Goal: Task Accomplishment & Management: Manage account settings

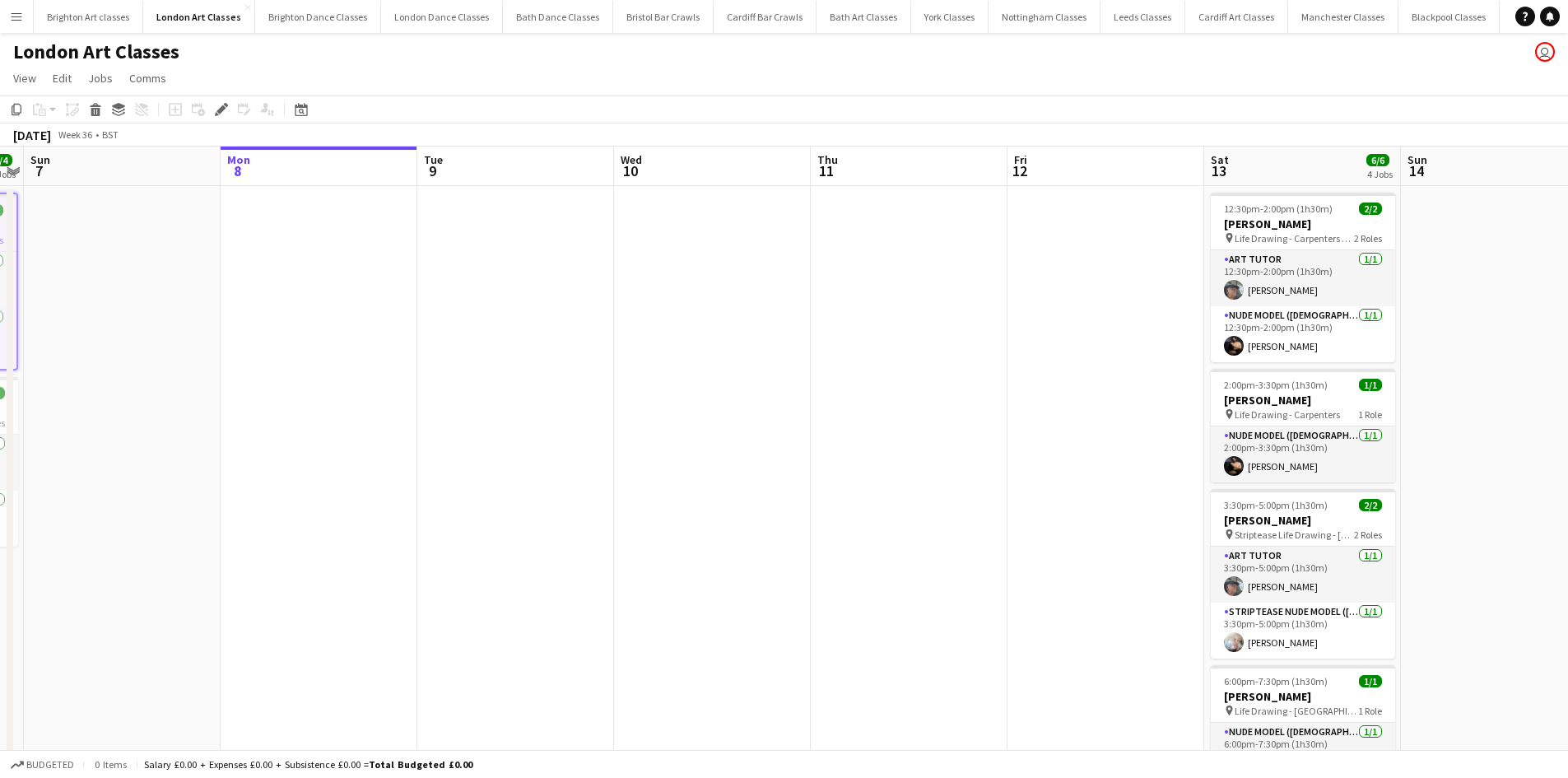
click at [20, 17] on app-icon "Menu" at bounding box center [17, 17] width 13 height 13
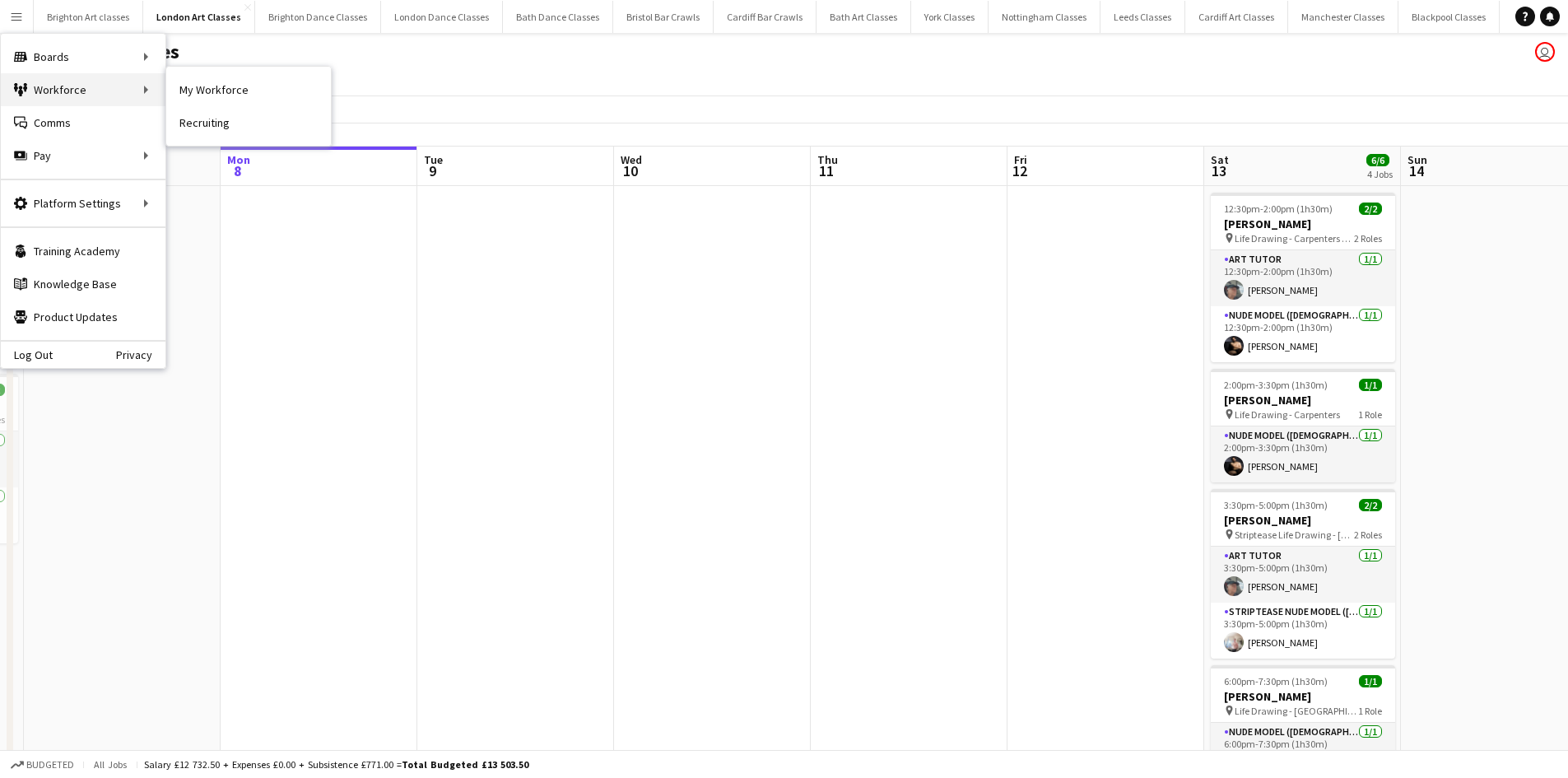
click at [77, 92] on div "Workforce Workforce" at bounding box center [83, 90] width 165 height 33
click at [201, 101] on link "My Workforce" at bounding box center [248, 90] width 165 height 33
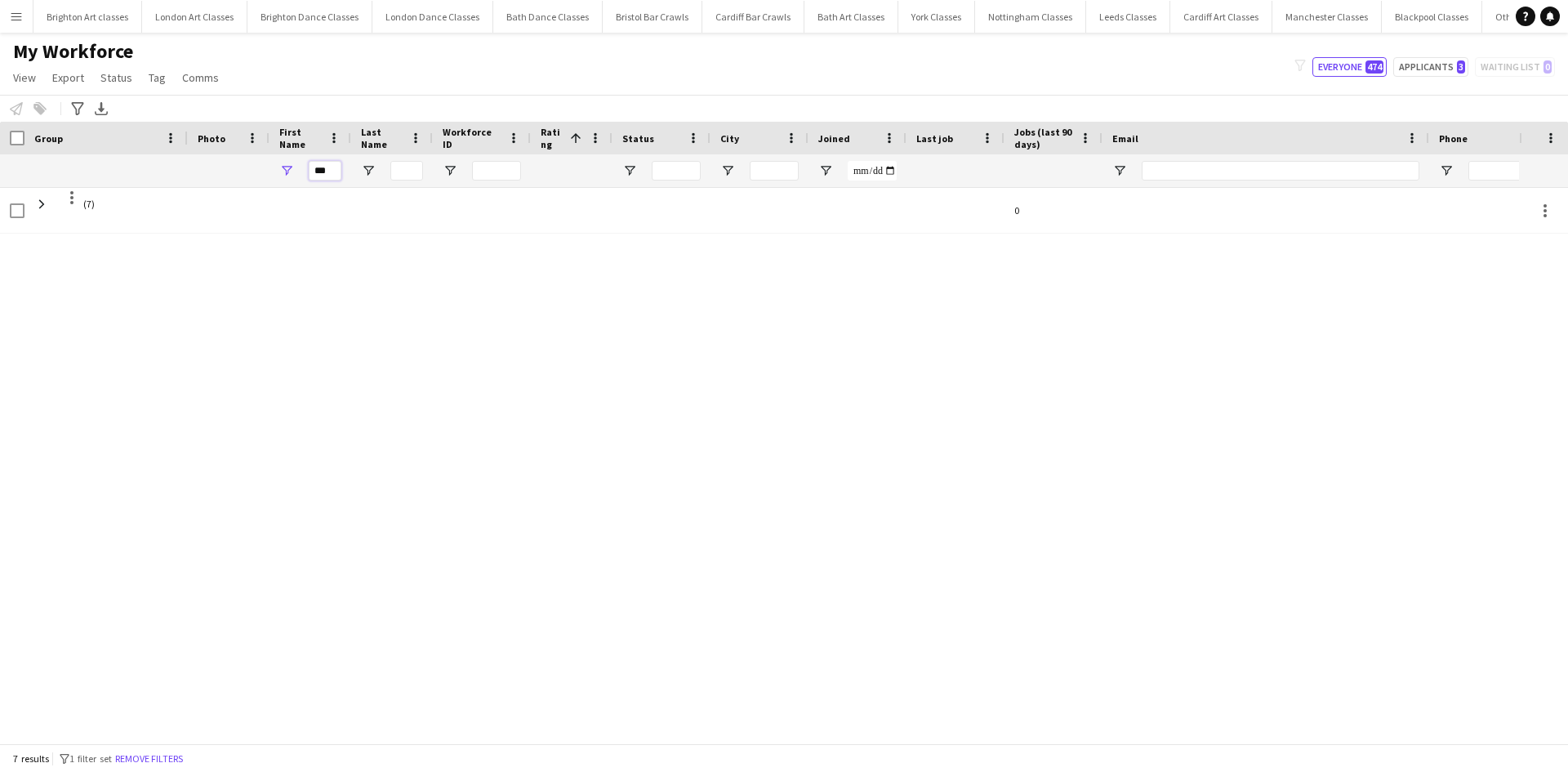
click at [336, 171] on input "***" at bounding box center [325, 171] width 33 height 20
type input "*"
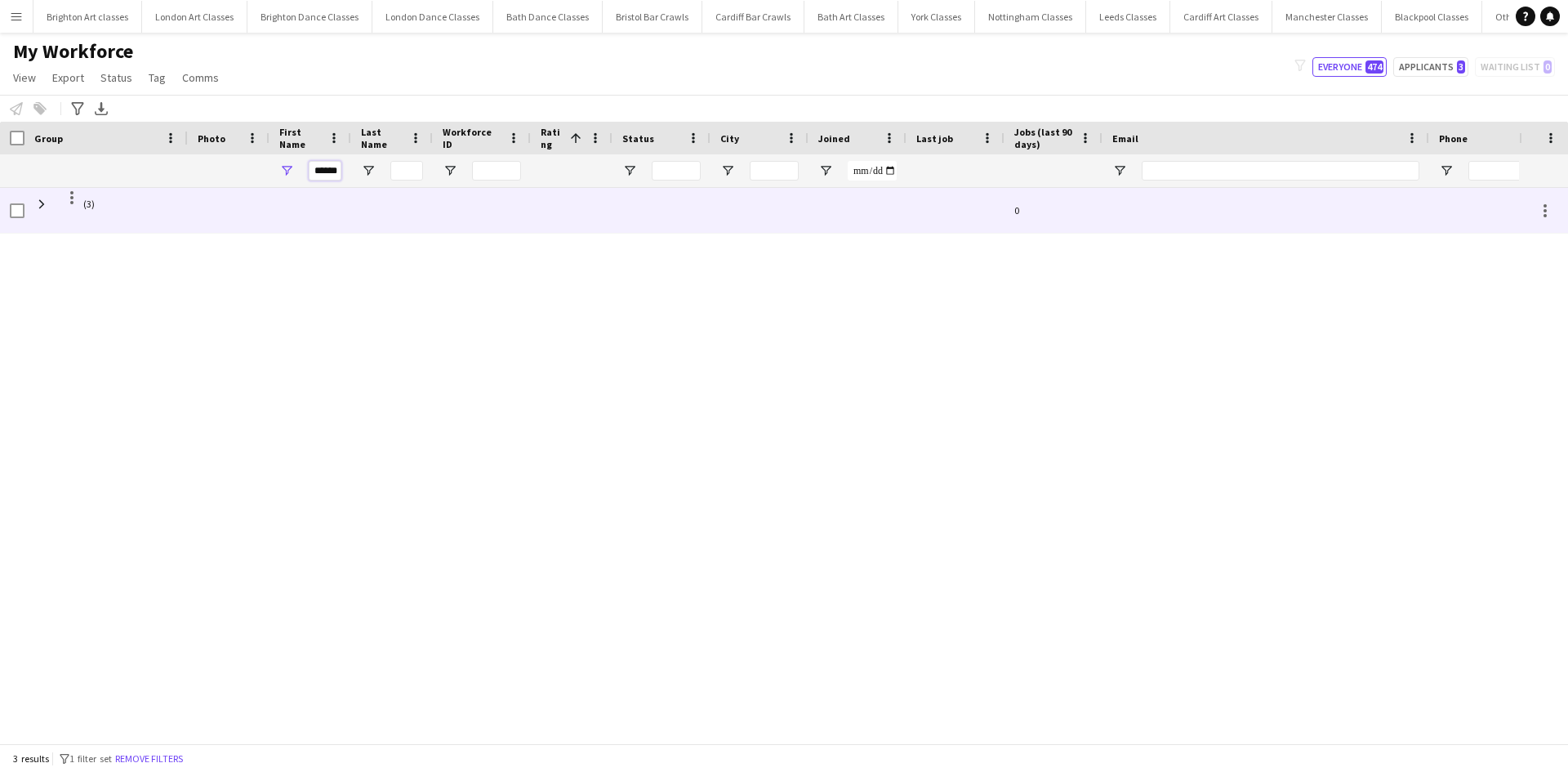
type input "******"
click at [52, 211] on span "(3)" at bounding box center [106, 203] width 144 height 32
click at [44, 204] on span at bounding box center [42, 204] width 15 height 15
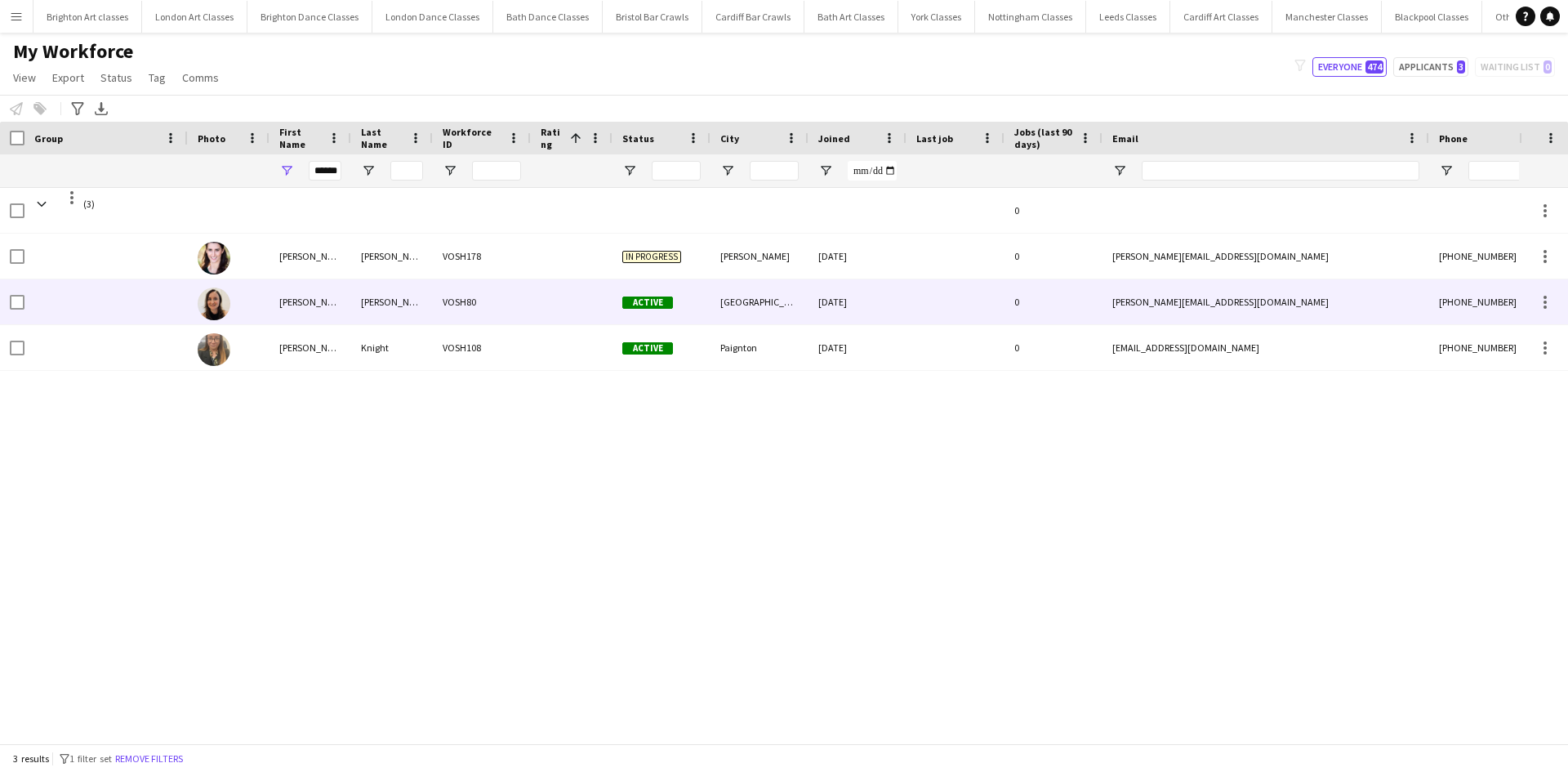
click at [339, 312] on div "[PERSON_NAME]" at bounding box center [310, 301] width 82 height 45
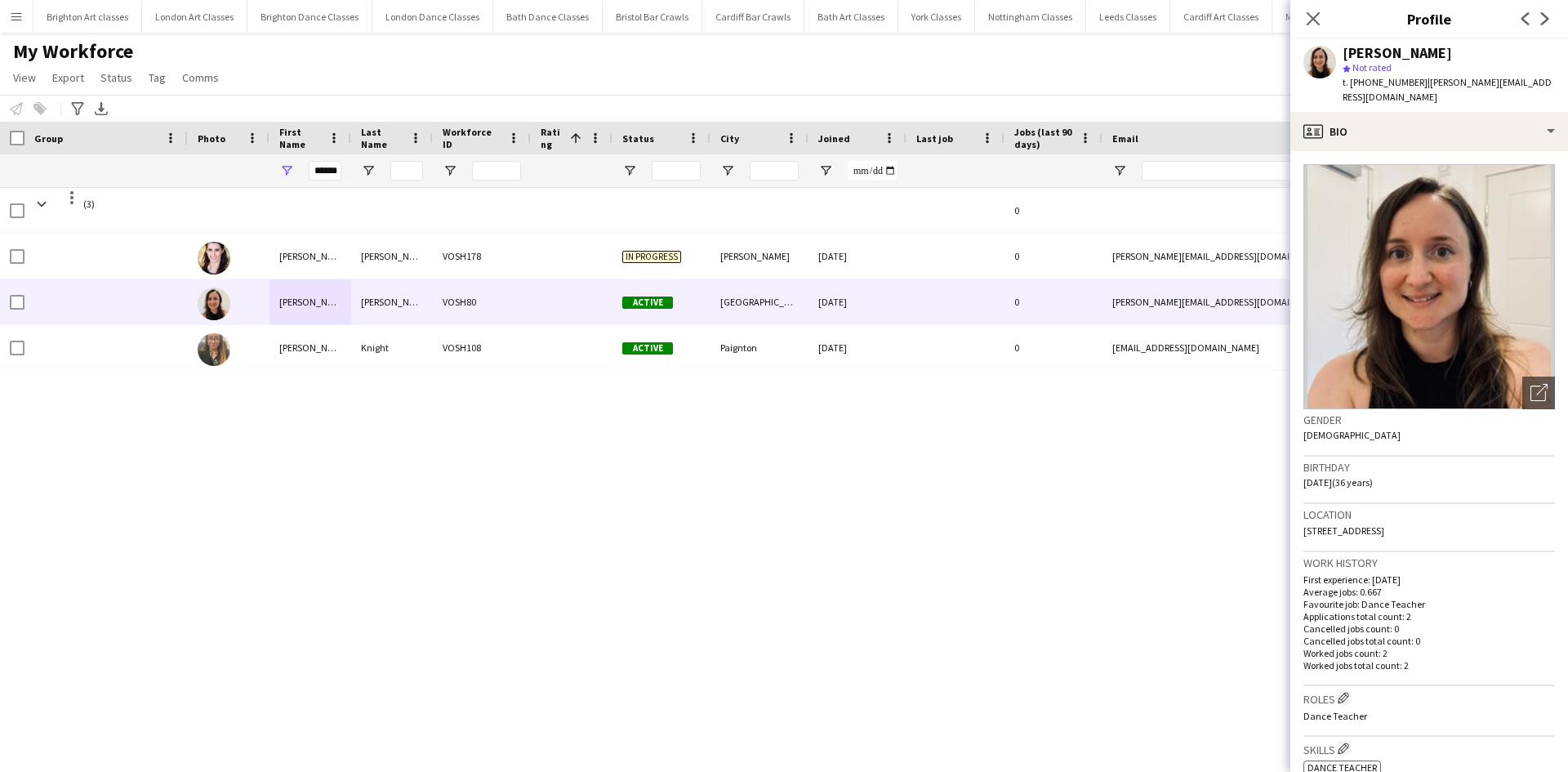
drag, startPoint x: 1539, startPoint y: 83, endPoint x: 1419, endPoint y: 93, distance: 120.4
click at [1419, 93] on app-profile-header "[PERSON_NAME] star Not rated t. [PHONE_NUMBER] | [PERSON_NAME][EMAIL_ADDRESS][D…" at bounding box center [1429, 76] width 278 height 73
copy span "[PERSON_NAME][EMAIL_ADDRESS][DOMAIN_NAME]"
